Goal: Transaction & Acquisition: Purchase product/service

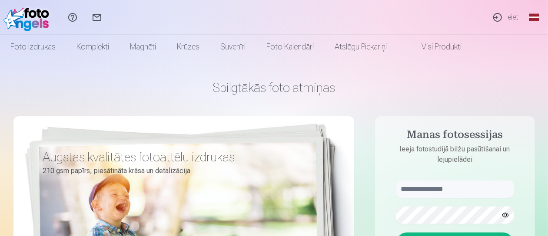
click at [509, 19] on link "Ieiet" at bounding box center [505, 17] width 40 height 35
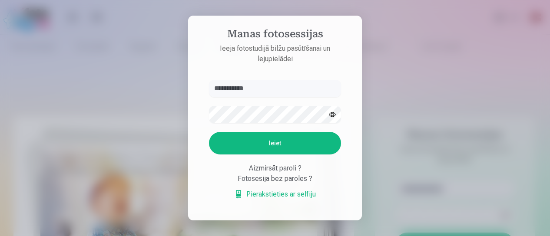
type input "**********"
click at [274, 144] on button "Ieiet" at bounding box center [275, 143] width 132 height 23
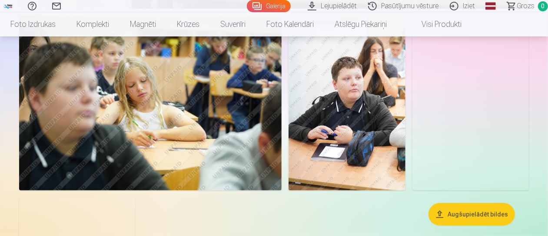
scroll to position [6693, 0]
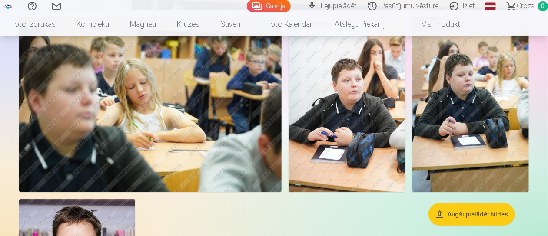
click at [475, 213] on button "Augšupielādēt bildes" at bounding box center [472, 214] width 86 height 23
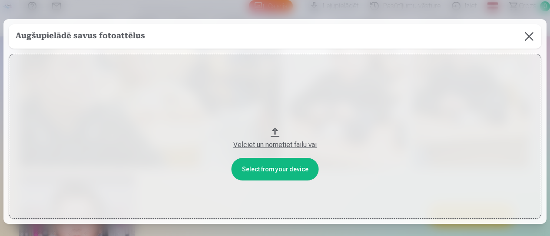
drag, startPoint x: 273, startPoint y: 146, endPoint x: 271, endPoint y: 109, distance: 37.0
click at [271, 109] on button "Velciet un nometiet failu vai" at bounding box center [275, 137] width 533 height 166
click at [277, 165] on button "Velciet un nometiet failu vai" at bounding box center [275, 137] width 533 height 166
click at [529, 38] on button at bounding box center [529, 36] width 24 height 24
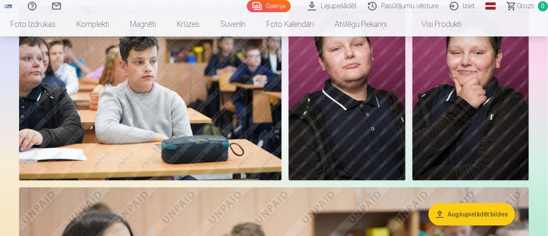
scroll to position [3415, 0]
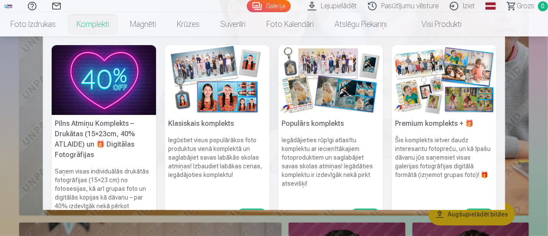
click at [92, 25] on link "Komplekti" at bounding box center [92, 24] width 53 height 24
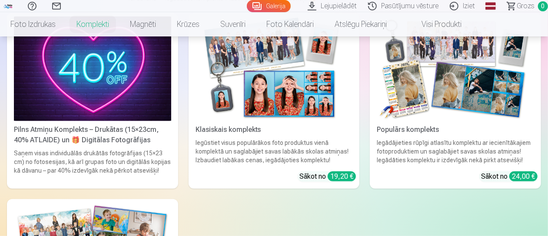
scroll to position [130, 0]
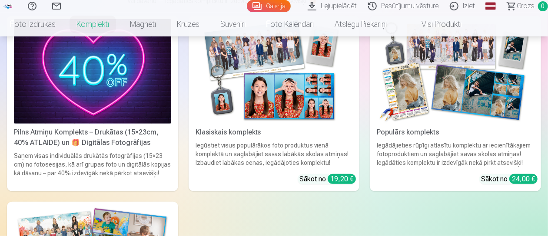
click at [281, 117] on img at bounding box center [274, 71] width 157 height 105
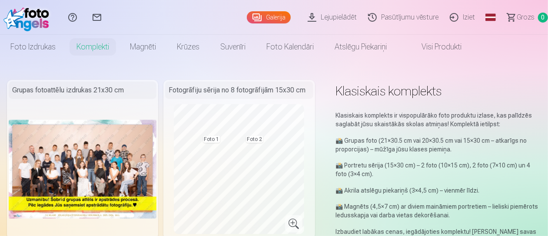
click at [464, 15] on link "Iziet" at bounding box center [464, 17] width 37 height 35
